Goal: Information Seeking & Learning: Get advice/opinions

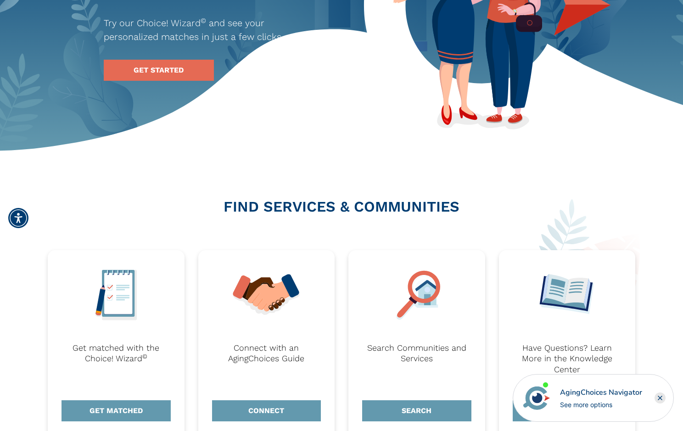
scroll to position [276, 0]
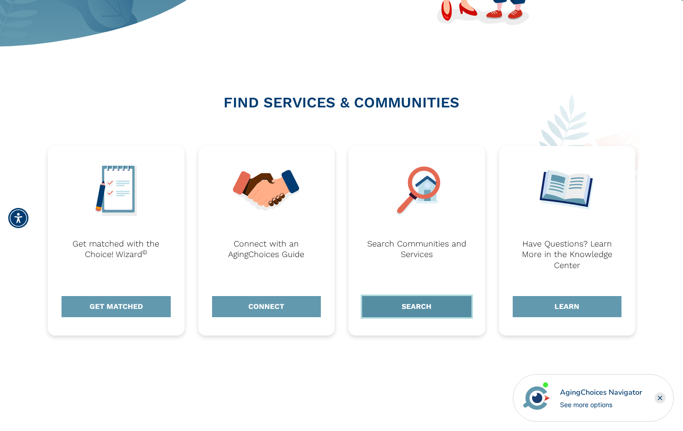
click at [437, 308] on link "SEARCH" at bounding box center [416, 306] width 109 height 21
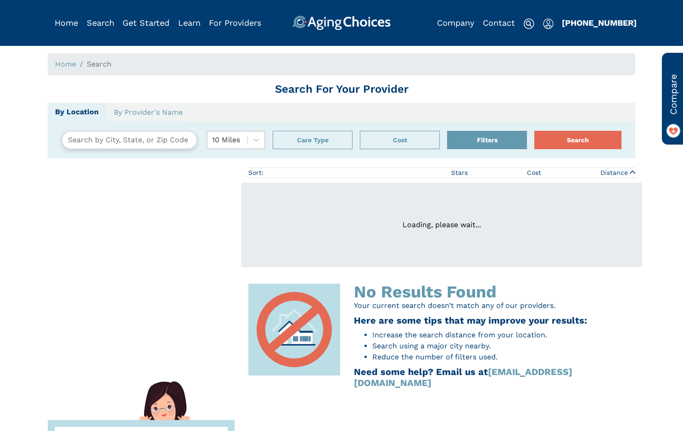
type input "Kansas City, Kansas, USA 66109"
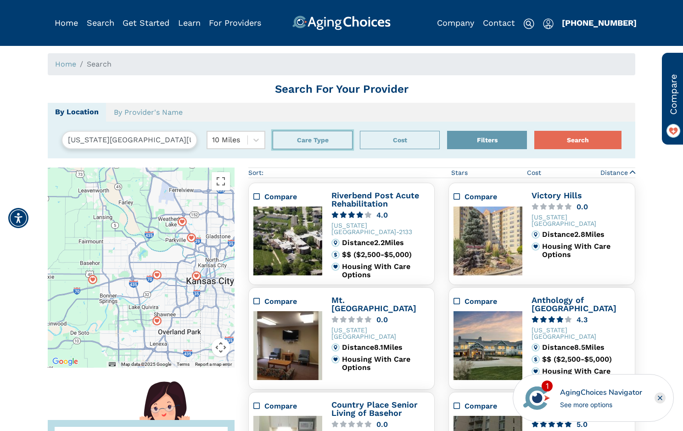
click at [334, 147] on button "Care Type" at bounding box center [313, 140] width 80 height 18
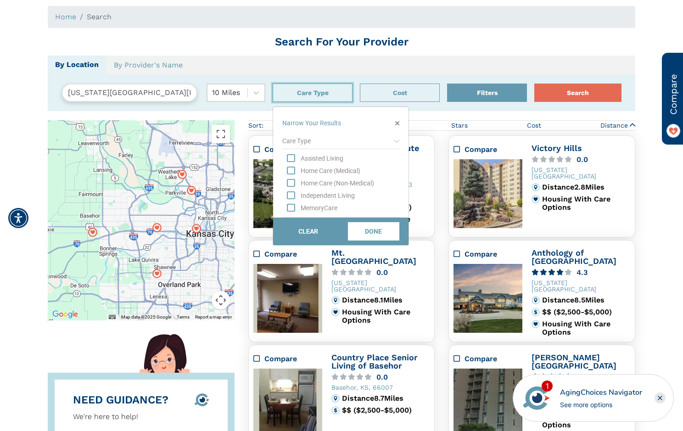
scroll to position [46, 0]
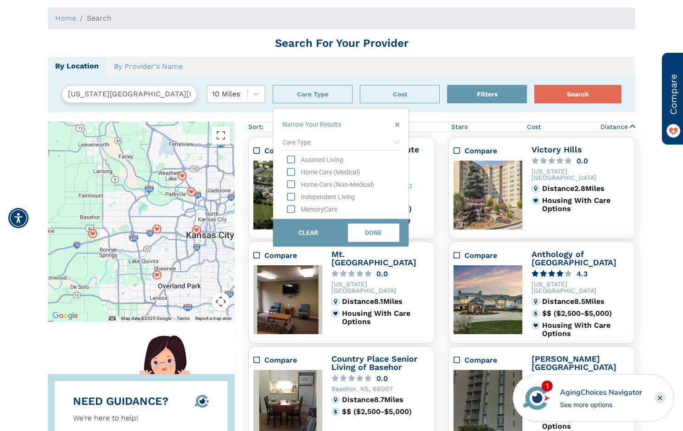
click at [320, 186] on div "Home Care (Non-Medical)" at bounding box center [350, 184] width 99 height 9
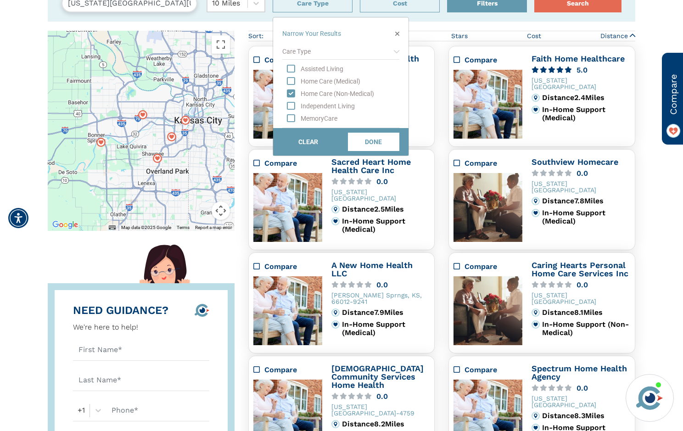
scroll to position [30, 0]
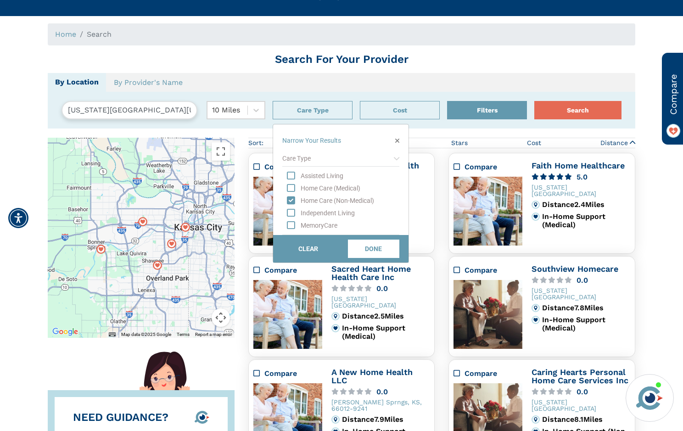
click at [291, 203] on icon "Home Care (Non-Medical)" at bounding box center [291, 200] width 8 height 9
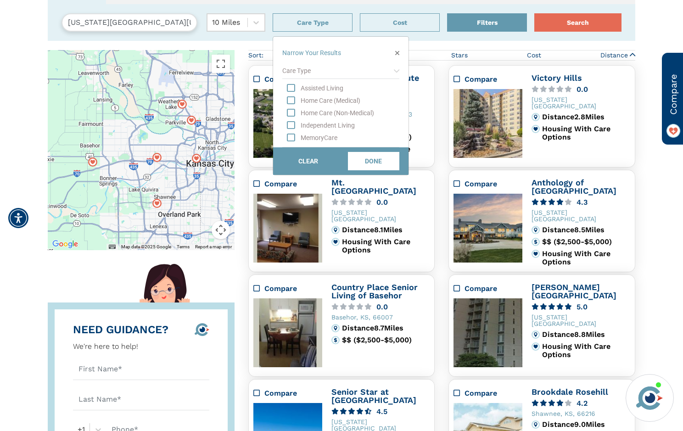
scroll to position [122, 0]
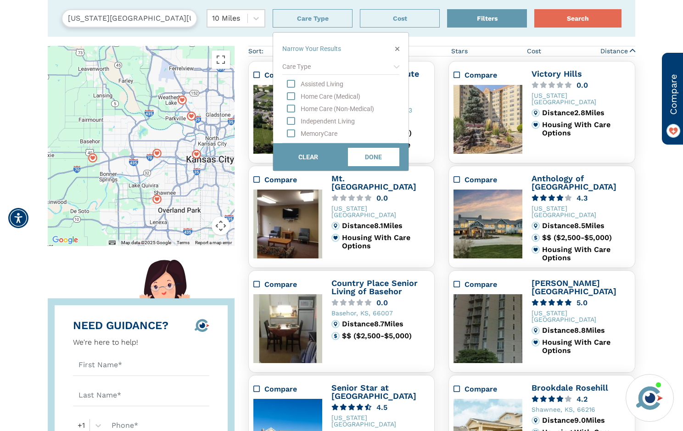
click at [300, 93] on div "Home Care (Medical)" at bounding box center [343, 96] width 113 height 9
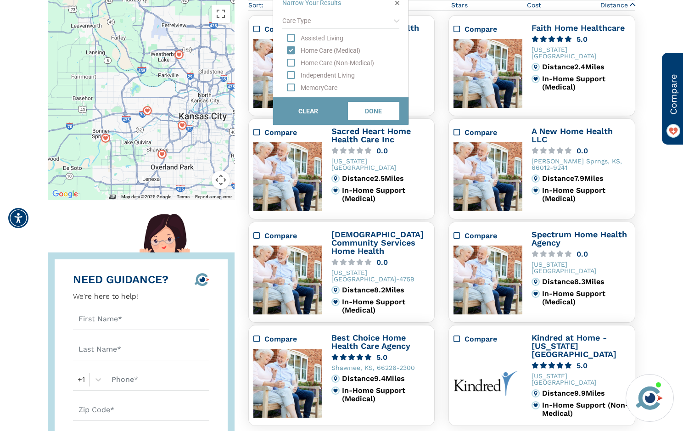
click at [319, 54] on div "Home Care (Medical)" at bounding box center [350, 50] width 99 height 9
